Goal: Task Accomplishment & Management: Use online tool/utility

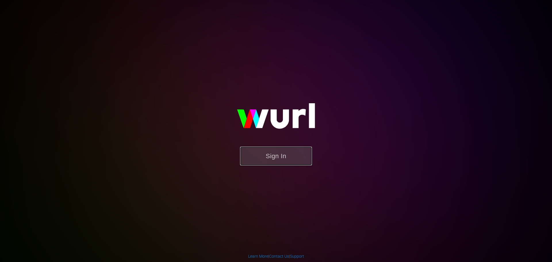
click at [279, 163] on button "Sign In" at bounding box center [276, 156] width 72 height 19
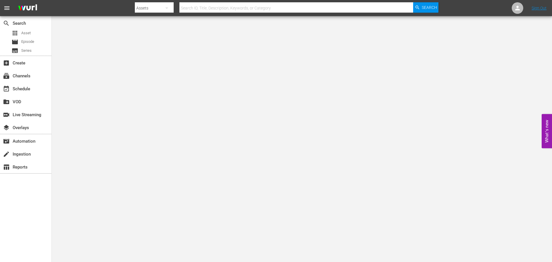
click at [215, 13] on div at bounding box center [287, 14] width 304 height 2
click at [215, 11] on input "text" at bounding box center [296, 8] width 234 height 14
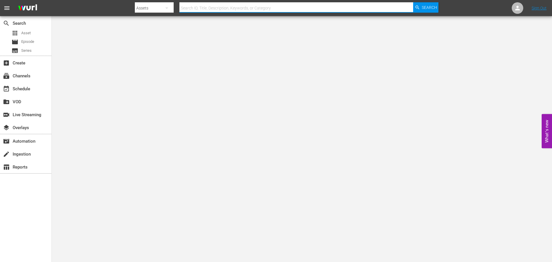
type input "d"
type input "foyle's war"
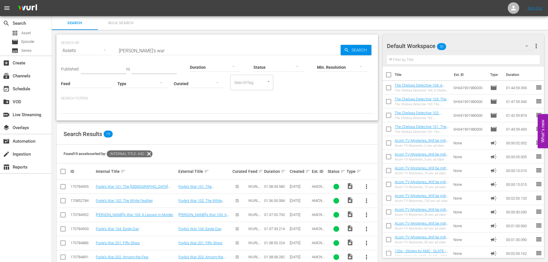
click at [167, 44] on input "foyle's war" at bounding box center [228, 51] width 223 height 14
type input "red king"
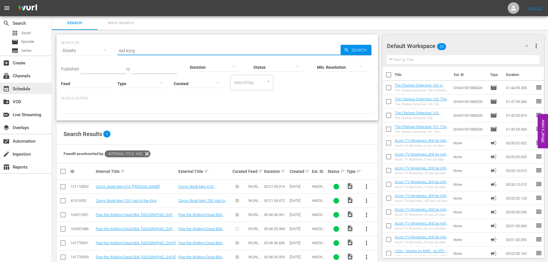
click at [22, 89] on div "event_available Schedule" at bounding box center [16, 87] width 32 height 5
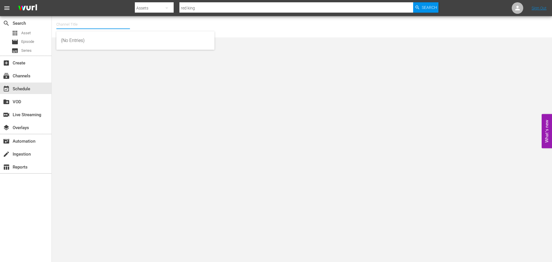
click at [74, 26] on input "text" at bounding box center [93, 25] width 74 height 14
click at [78, 37] on div "Scares by Shudder (1566 - amc_scaresbyshudder_1)" at bounding box center [135, 41] width 149 height 14
type input "Scares by Shudder (1566 - amc_scaresbyshudder_1)"
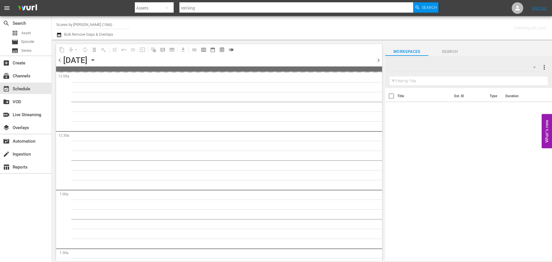
click at [96, 59] on icon "button" at bounding box center [93, 60] width 6 height 6
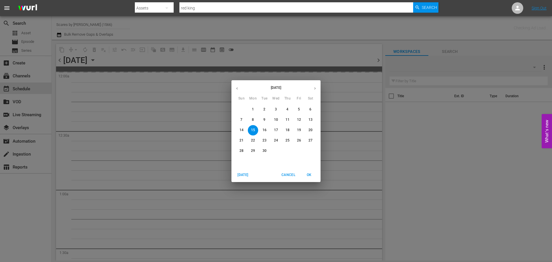
click at [305, 83] on div "September 2025" at bounding box center [276, 88] width 89 height 11
click at [317, 90] on icon "button" at bounding box center [315, 88] width 4 height 4
click at [284, 129] on span "16" at bounding box center [287, 130] width 10 height 5
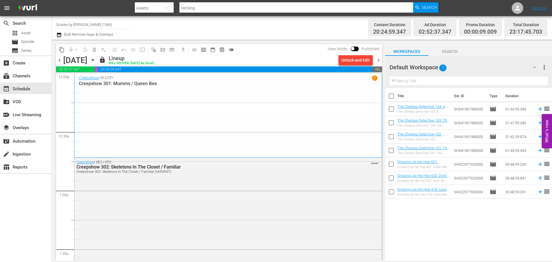
click at [200, 103] on div "Creepshow / SE3 / EP1 1 Creepshow 301: Mumms / Queen Bee" at bounding box center [228, 115] width 299 height 80
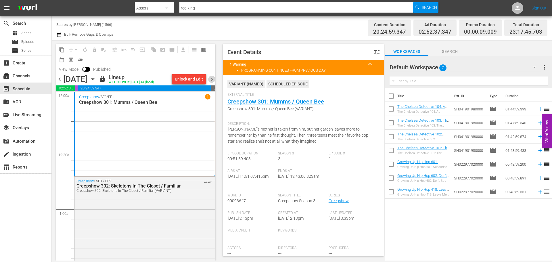
click at [210, 79] on span "chevron_right" at bounding box center [211, 79] width 7 height 7
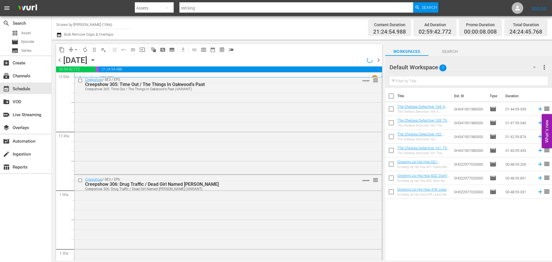
click at [118, 101] on div "Creepshow / SE3 / EP5: Creepshow 305: Time Out / The Things In Oakwood's Past C…" at bounding box center [227, 124] width 307 height 98
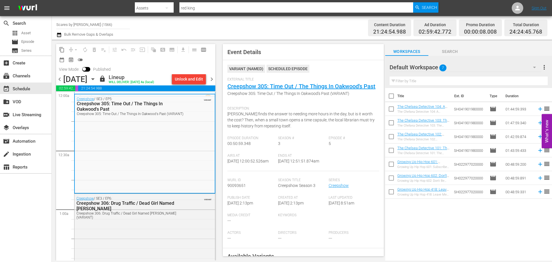
click at [210, 77] on span "chevron_right" at bounding box center [211, 79] width 7 height 7
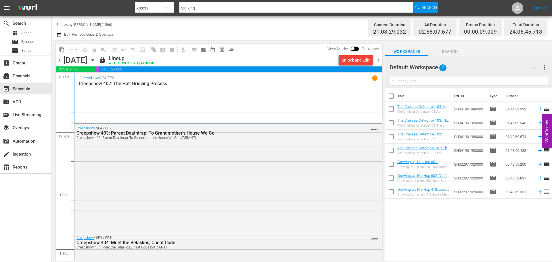
click at [194, 100] on div "Creepshow / SE4 / EP2 1 Creepshow 402: The Hat; Grieving Process" at bounding box center [228, 98] width 299 height 46
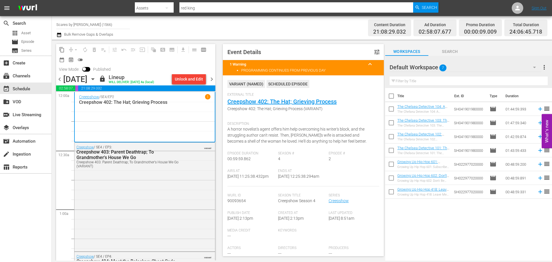
click at [211, 77] on span "chevron_right" at bounding box center [211, 79] width 7 height 7
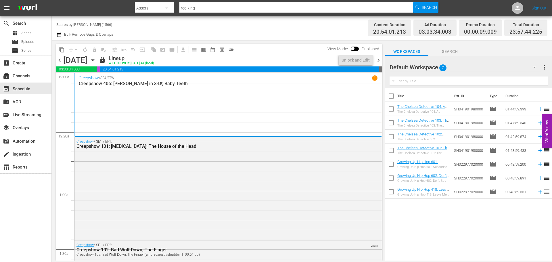
click at [174, 91] on div "Creepshow / SE4 / EP6 1 Creepshow 406: George Romero in 3-D!; Baby Teeth" at bounding box center [228, 104] width 299 height 59
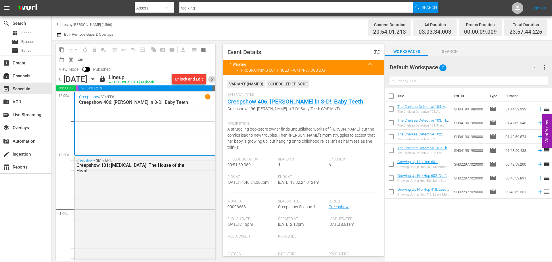
click at [211, 81] on span "chevron_right" at bounding box center [211, 79] width 7 height 7
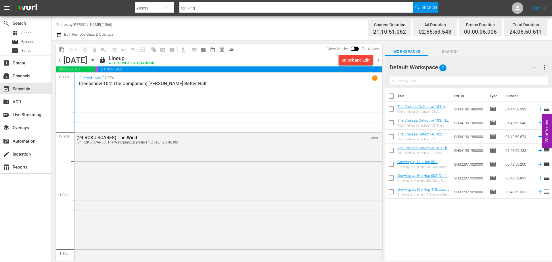
drag, startPoint x: 140, startPoint y: 106, endPoint x: 148, endPoint y: 110, distance: 8.6
click at [140, 106] on div "Creepshow / SE1 / EP4 1 Creepshow 104: The Companion; Lydia Layne's Better Half" at bounding box center [228, 102] width 299 height 55
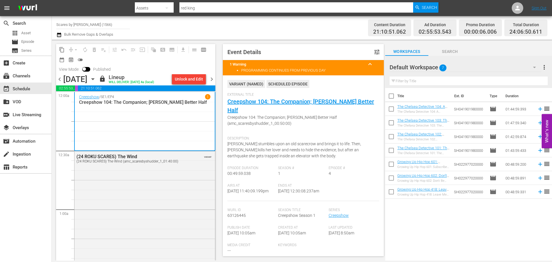
click at [211, 80] on span "chevron_right" at bounding box center [211, 79] width 7 height 7
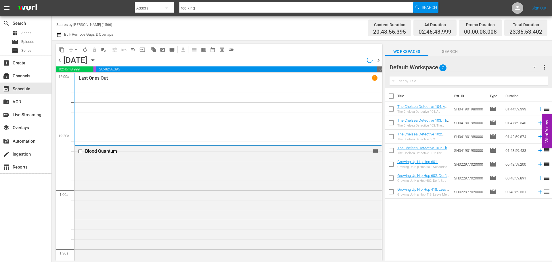
click at [157, 93] on div "Last Ones Out 1" at bounding box center [228, 109] width 299 height 68
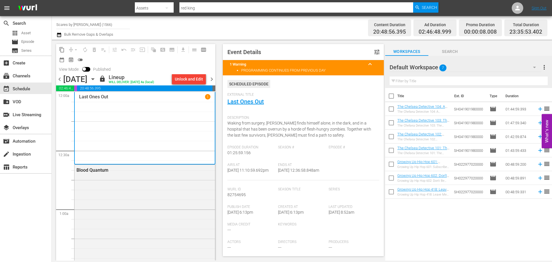
click at [213, 83] on span "chevron_right" at bounding box center [211, 79] width 7 height 7
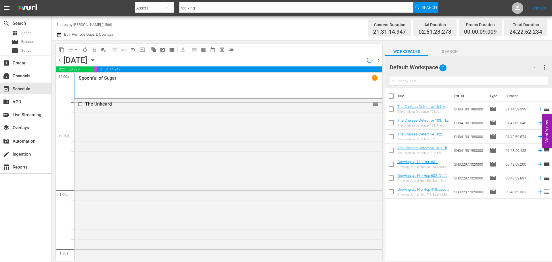
click at [213, 83] on div "Spoonful of Sugar 1" at bounding box center [228, 85] width 299 height 21
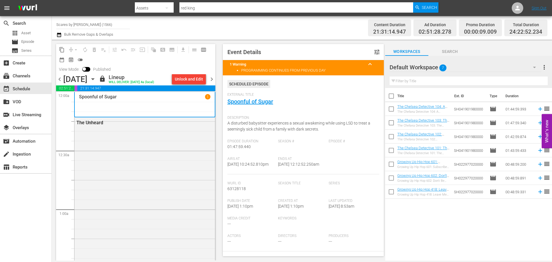
click at [213, 76] on span "chevron_right" at bounding box center [211, 79] width 7 height 7
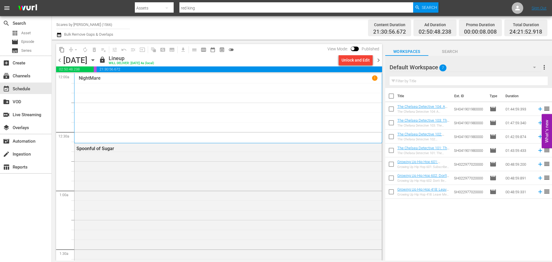
click at [144, 95] on div "NightMare 1" at bounding box center [228, 108] width 299 height 66
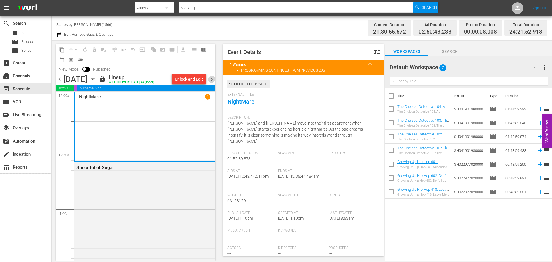
click at [213, 82] on span "chevron_right" at bounding box center [211, 79] width 7 height 7
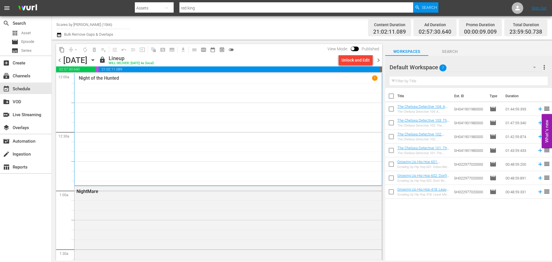
click at [110, 113] on div "Night of the Hunted 1" at bounding box center [228, 129] width 299 height 108
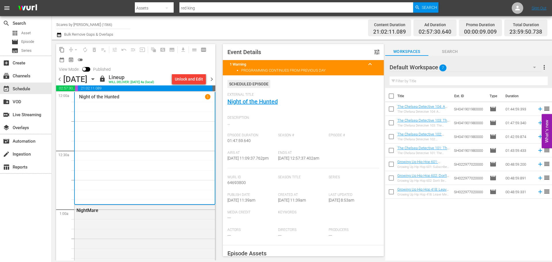
click at [211, 81] on span "chevron_right" at bounding box center [211, 79] width 7 height 7
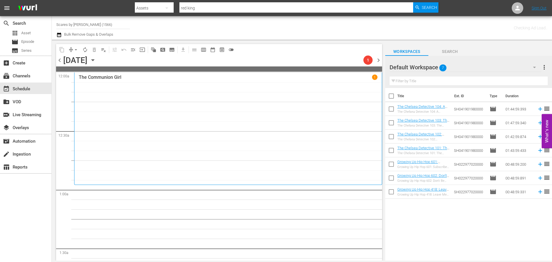
click at [174, 104] on div "The Communion Girl 1" at bounding box center [228, 128] width 299 height 108
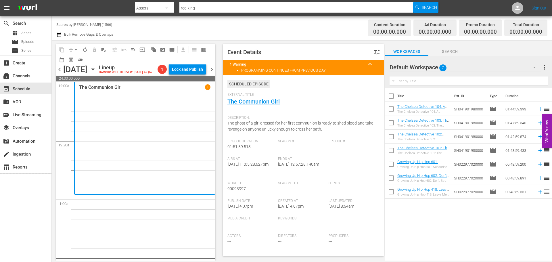
click at [58, 69] on span "chevron_left" at bounding box center [59, 69] width 7 height 7
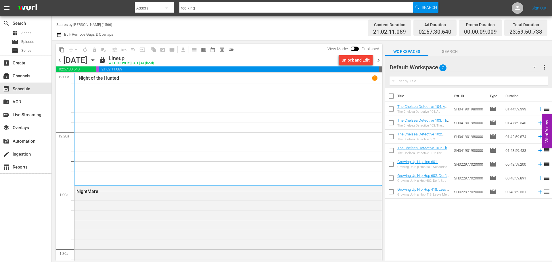
click at [171, 101] on div "Night of the Hunted 1" at bounding box center [228, 129] width 299 height 108
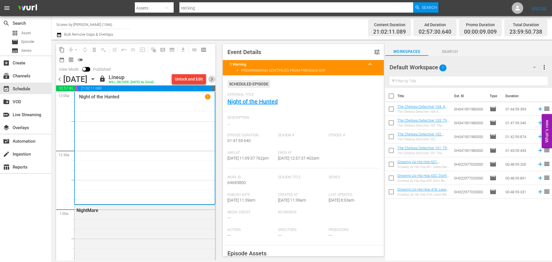
click at [214, 80] on span "chevron_right" at bounding box center [211, 79] width 7 height 7
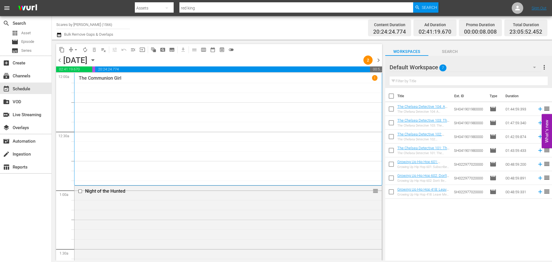
click at [197, 103] on div "The Communion Girl 1" at bounding box center [228, 129] width 299 height 108
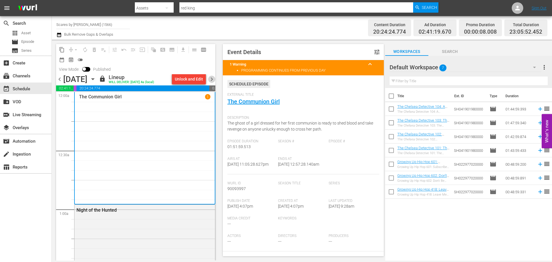
click at [215, 78] on span "chevron_right" at bounding box center [211, 79] width 7 height 7
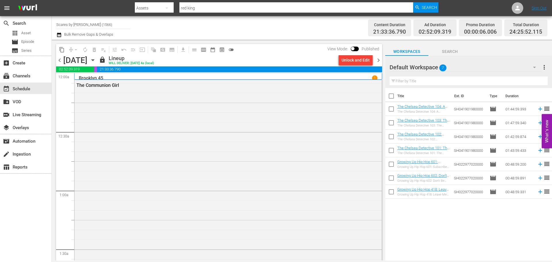
click at [145, 75] on div "Brooklyn 45 1" at bounding box center [228, 76] width 308 height 7
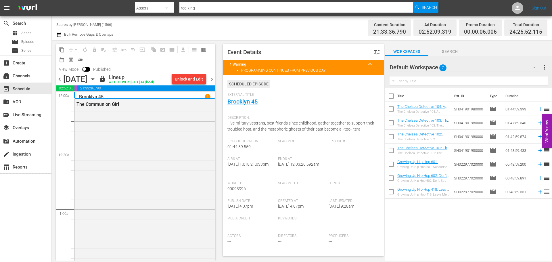
click at [212, 77] on span "chevron_right" at bounding box center [211, 79] width 7 height 7
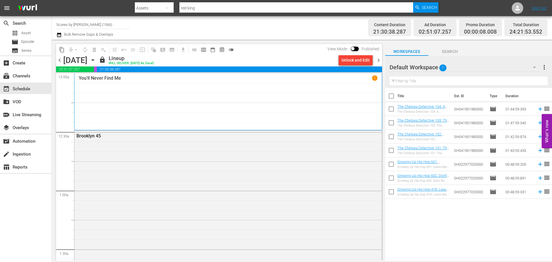
click at [103, 87] on div "You'll Never Find Me 1" at bounding box center [228, 101] width 299 height 53
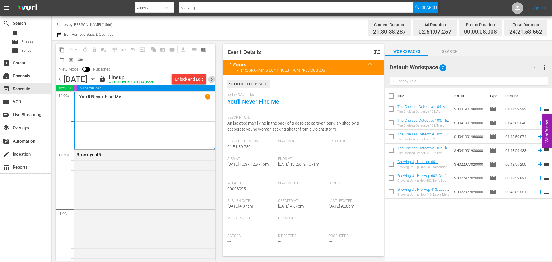
click at [213, 79] on span "chevron_right" at bounding box center [211, 79] width 7 height 7
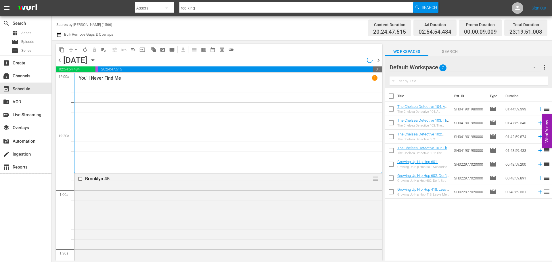
click at [116, 91] on div "You'll Never Find Me 1" at bounding box center [228, 123] width 299 height 96
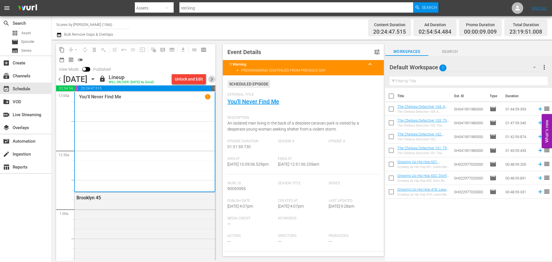
click at [211, 78] on span "chevron_right" at bounding box center [211, 79] width 7 height 7
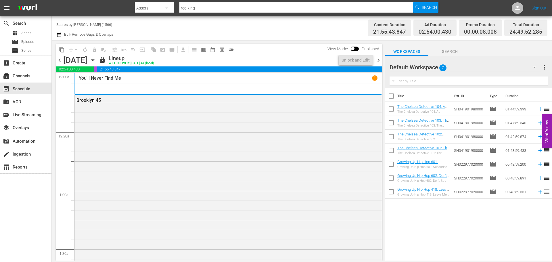
click at [278, 84] on div "You'll Never Find Me 1" at bounding box center [228, 83] width 299 height 17
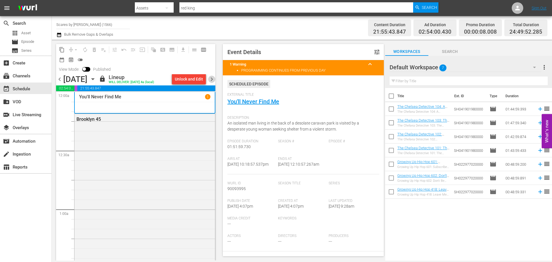
click at [213, 79] on span "chevron_right" at bounding box center [211, 79] width 7 height 7
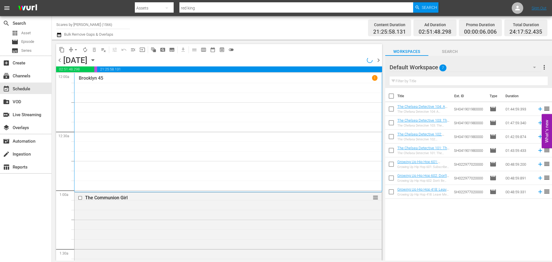
click at [213, 109] on div "Brooklyn 45 1" at bounding box center [228, 132] width 299 height 115
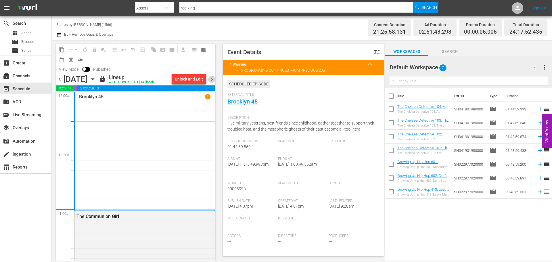
click at [212, 83] on span "chevron_right" at bounding box center [211, 79] width 7 height 7
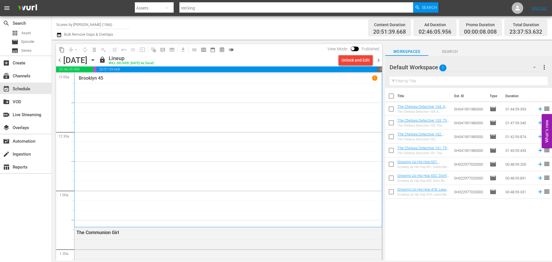
click at [212, 83] on div "Brooklyn 45 1" at bounding box center [228, 150] width 299 height 150
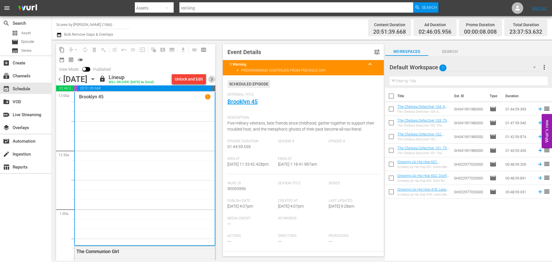
click at [212, 83] on span "chevron_right" at bounding box center [211, 79] width 7 height 7
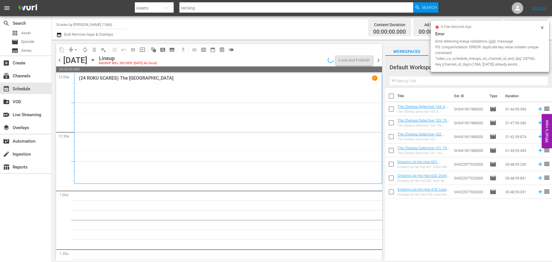
click at [99, 109] on div "(24 ROKU SCARES) The Amusement Park 1" at bounding box center [228, 128] width 299 height 106
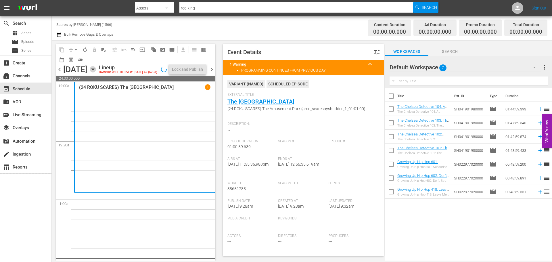
click at [96, 72] on icon "button" at bounding box center [93, 69] width 6 height 6
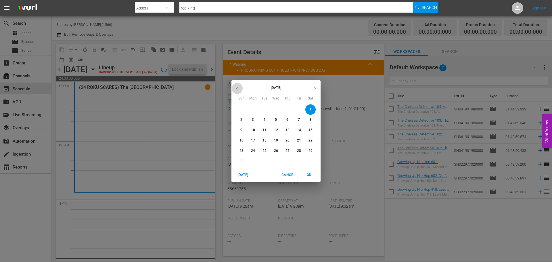
click at [240, 87] on button "button" at bounding box center [237, 88] width 11 height 11
click at [277, 110] on p "1" at bounding box center [276, 109] width 2 height 5
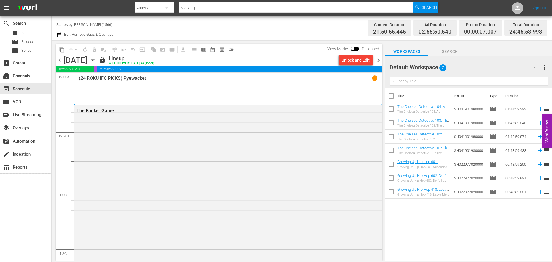
click at [378, 60] on span "chevron_right" at bounding box center [378, 60] width 7 height 7
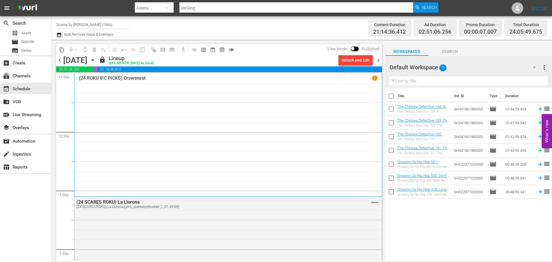
click at [378, 60] on span "chevron_right" at bounding box center [378, 60] width 7 height 7
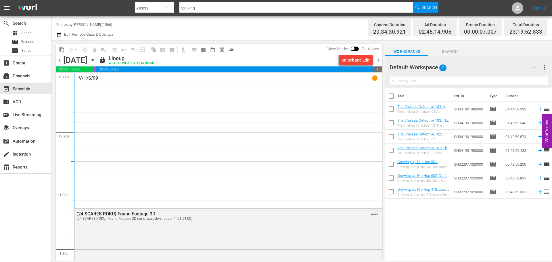
click at [378, 60] on span "chevron_right" at bounding box center [378, 60] width 7 height 7
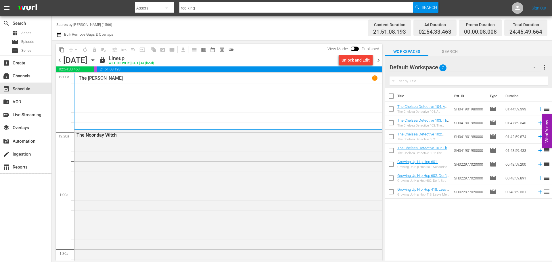
click at [378, 60] on span "chevron_right" at bounding box center [378, 60] width 7 height 7
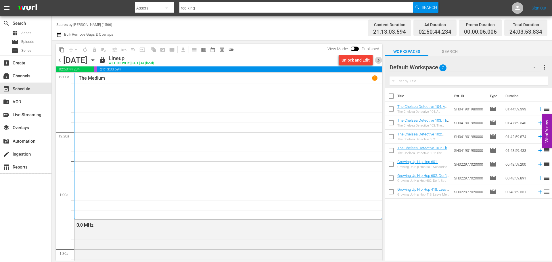
click at [378, 60] on span "chevron_right" at bounding box center [378, 60] width 7 height 7
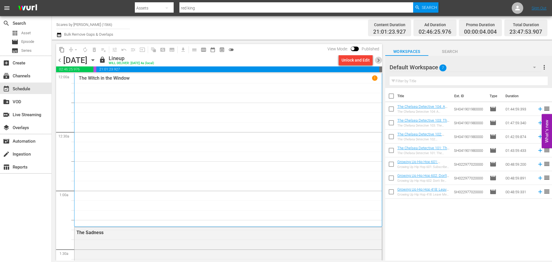
click at [379, 58] on span "chevron_right" at bounding box center [378, 60] width 7 height 7
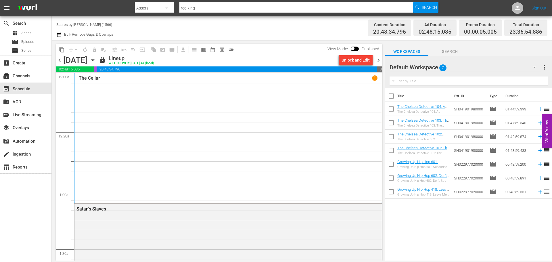
click at [380, 60] on span "chevron_right" at bounding box center [378, 60] width 7 height 7
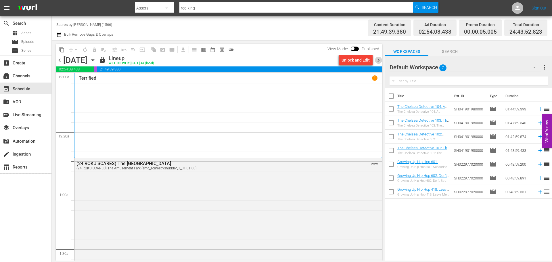
click at [379, 62] on span "chevron_right" at bounding box center [378, 60] width 7 height 7
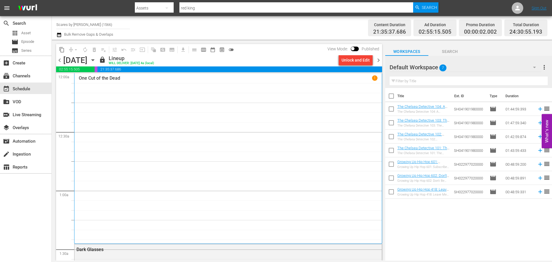
click at [379, 61] on span "chevron_right" at bounding box center [378, 60] width 7 height 7
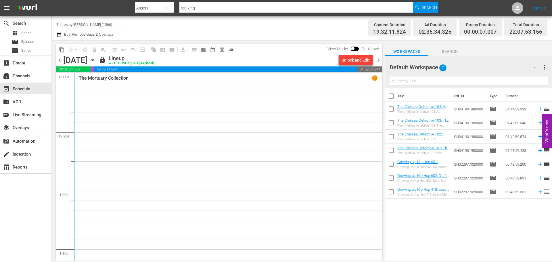
click at [380, 60] on span "chevron_right" at bounding box center [378, 60] width 7 height 7
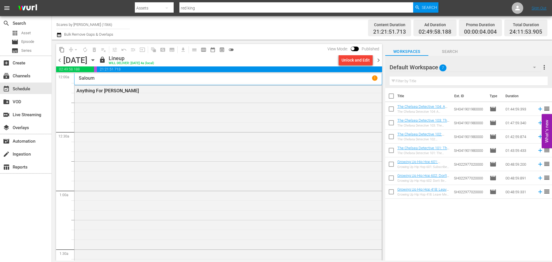
click at [380, 60] on span "chevron_right" at bounding box center [378, 60] width 7 height 7
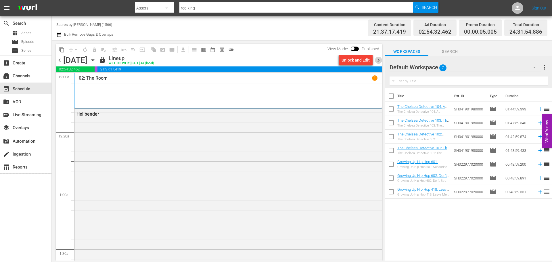
click at [380, 60] on span "chevron_right" at bounding box center [378, 60] width 7 height 7
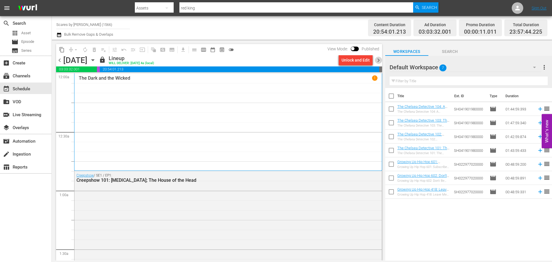
click at [380, 60] on span "chevron_right" at bounding box center [378, 60] width 7 height 7
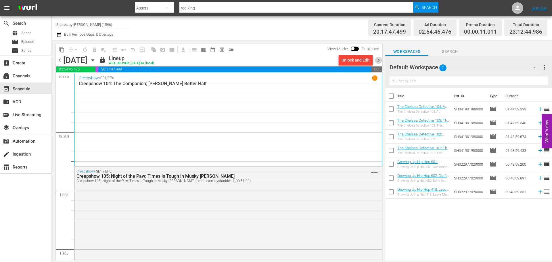
click at [380, 60] on span "chevron_right" at bounding box center [378, 60] width 7 height 7
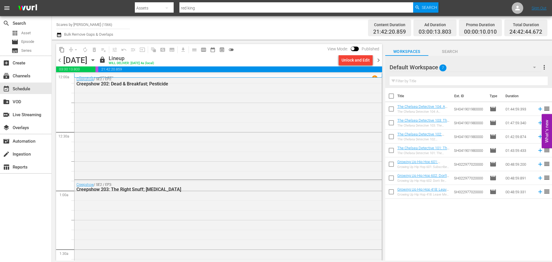
click at [380, 60] on span "chevron_right" at bounding box center [378, 60] width 7 height 7
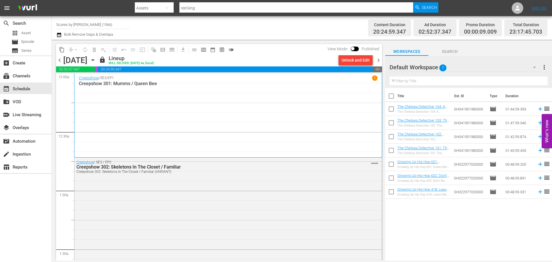
click at [380, 60] on span "chevron_right" at bounding box center [378, 60] width 7 height 7
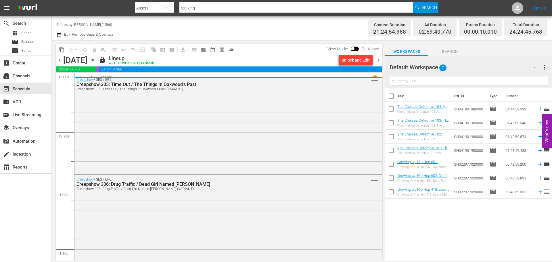
click at [382, 60] on span "chevron_right" at bounding box center [378, 60] width 7 height 7
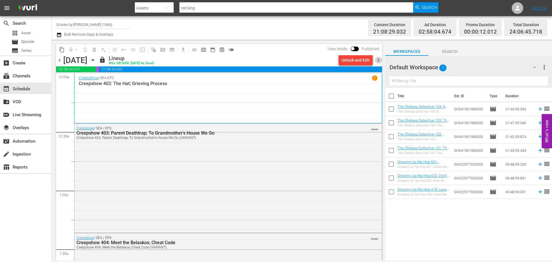
click at [382, 60] on span "chevron_right" at bounding box center [378, 60] width 7 height 7
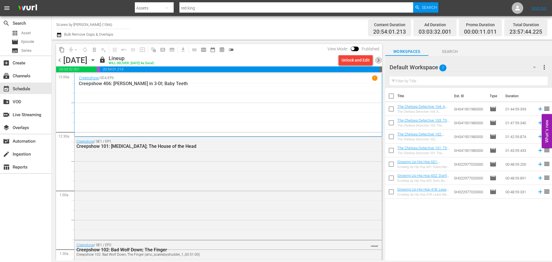
click at [382, 60] on span "chevron_right" at bounding box center [378, 60] width 7 height 7
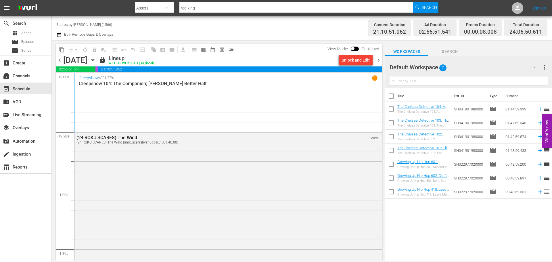
click at [382, 60] on span "chevron_right" at bounding box center [378, 60] width 7 height 7
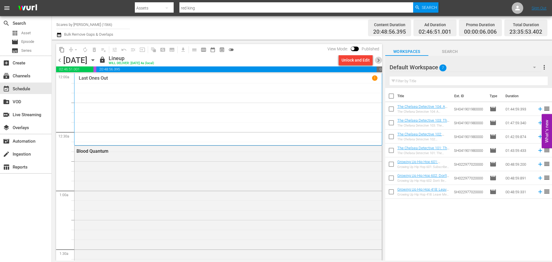
click at [382, 60] on span "chevron_right" at bounding box center [378, 60] width 7 height 7
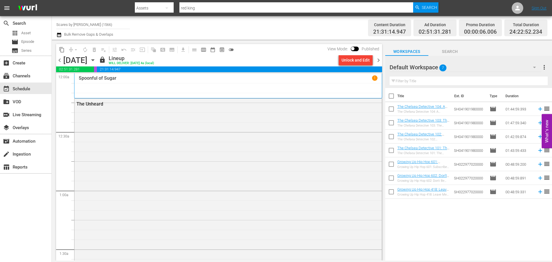
click at [382, 60] on span "chevron_right" at bounding box center [378, 60] width 7 height 7
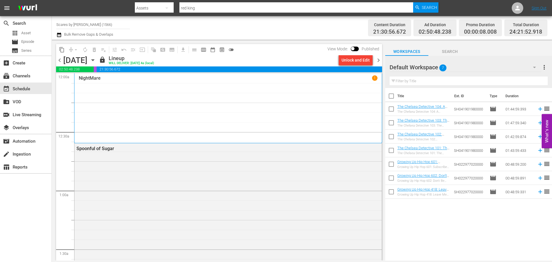
click at [382, 60] on span "chevron_right" at bounding box center [378, 60] width 7 height 7
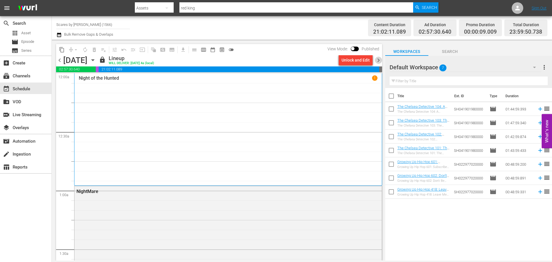
click at [382, 60] on span "chevron_right" at bounding box center [378, 60] width 7 height 7
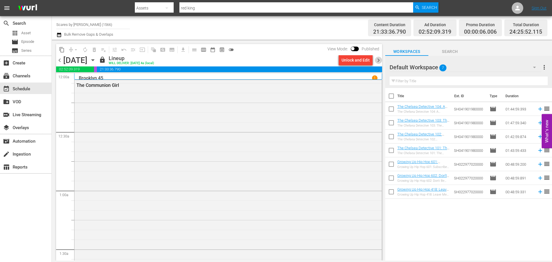
click at [382, 60] on span "chevron_right" at bounding box center [378, 60] width 7 height 7
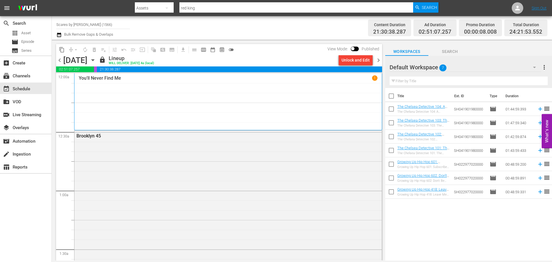
click at [381, 60] on span "chevron_right" at bounding box center [378, 60] width 7 height 7
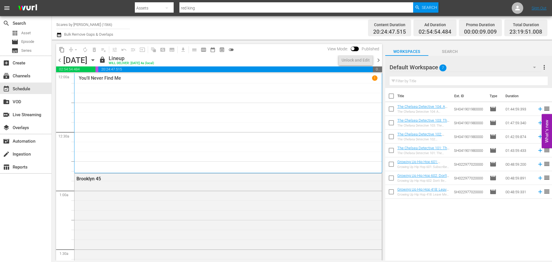
click at [381, 60] on span "chevron_right" at bounding box center [378, 60] width 7 height 7
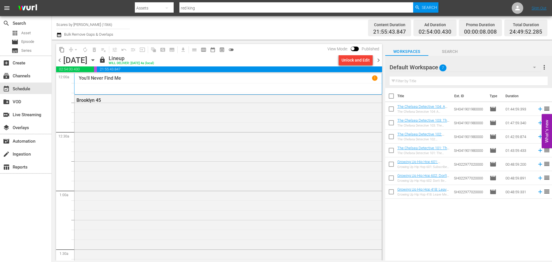
click at [381, 60] on span "chevron_right" at bounding box center [378, 60] width 7 height 7
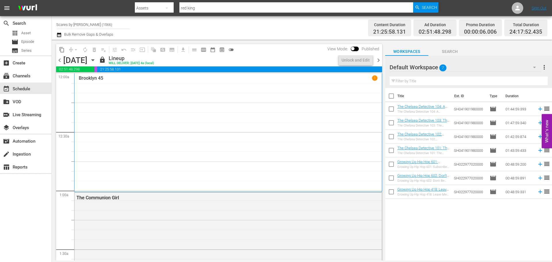
click at [380, 60] on span "chevron_right" at bounding box center [378, 60] width 7 height 7
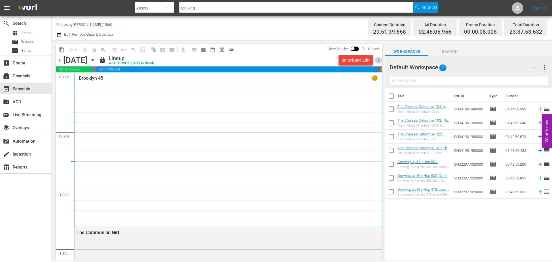
click at [380, 60] on span "chevron_right" at bounding box center [378, 60] width 7 height 7
